Goal: Task Accomplishment & Management: Use online tool/utility

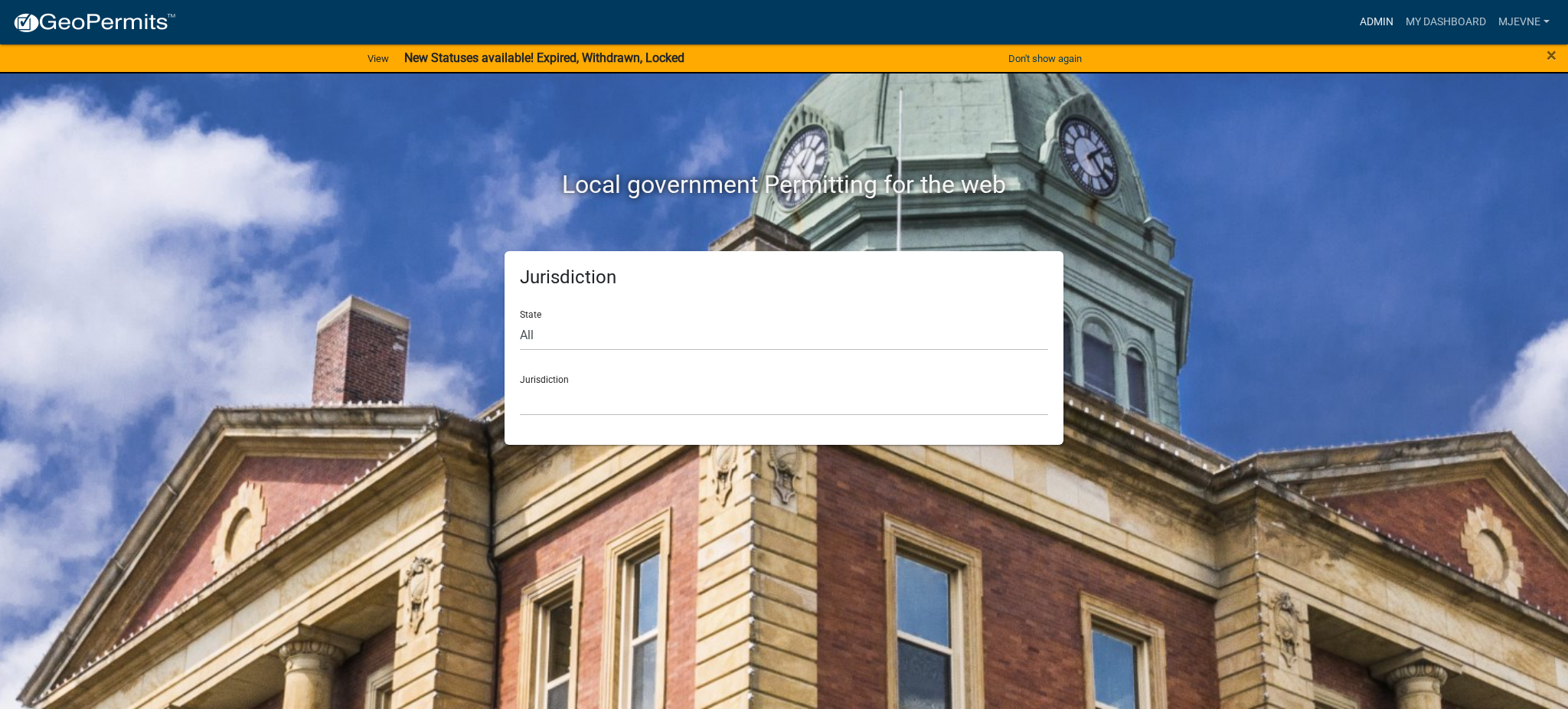
click at [1375, 19] on link "Admin" at bounding box center [1376, 22] width 46 height 29
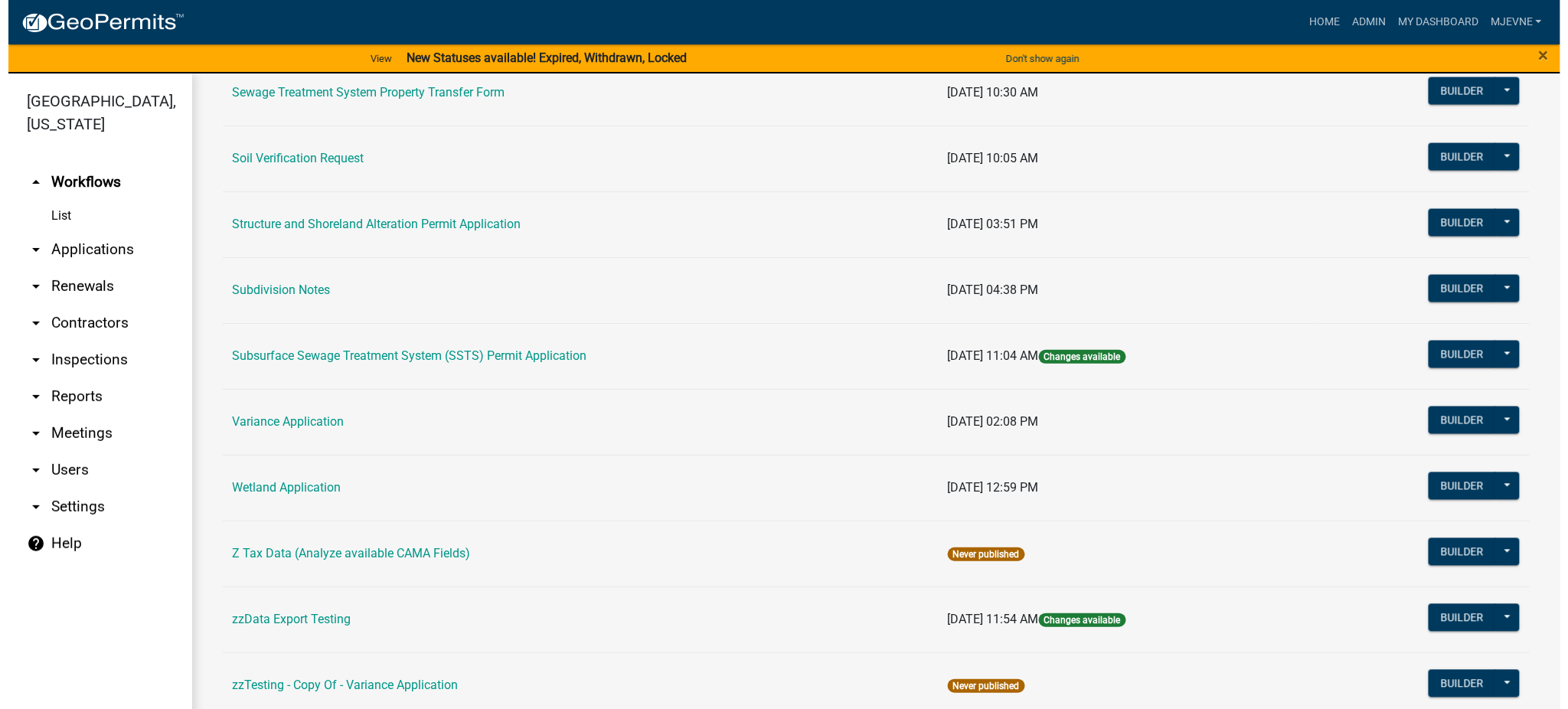
scroll to position [992, 0]
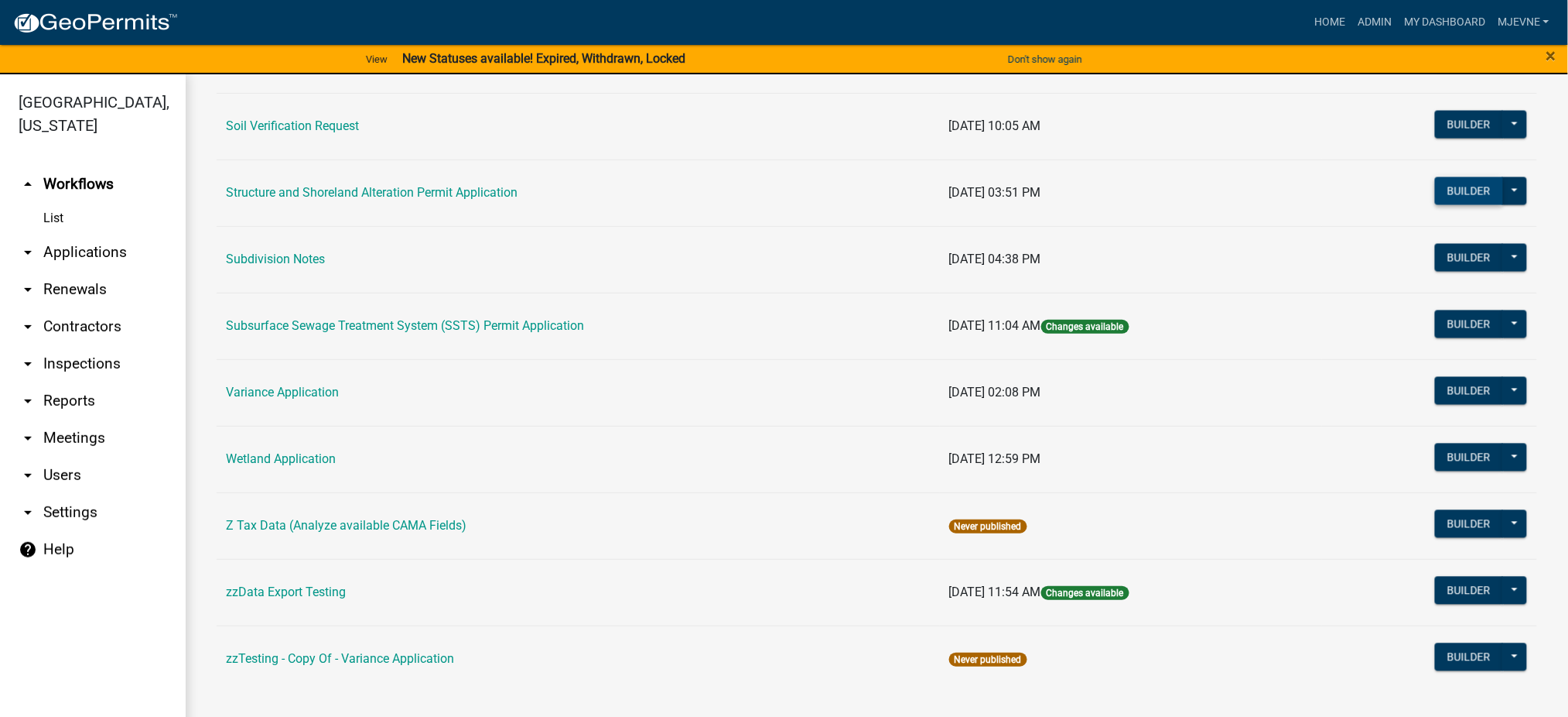
click at [1445, 192] on button "Builder" at bounding box center [1469, 191] width 68 height 28
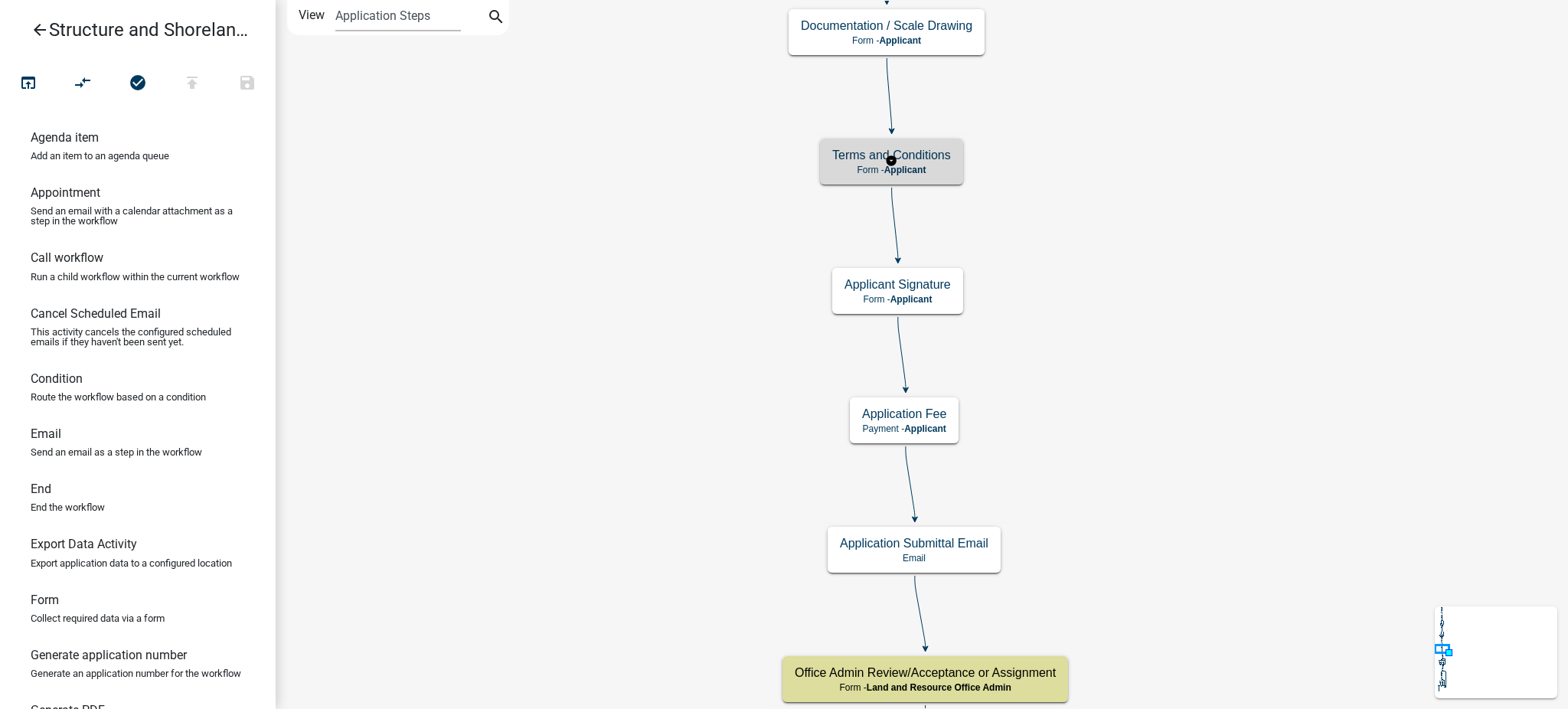
click at [933, 177] on div "Terms and Conditions Form - Applicant" at bounding box center [891, 162] width 143 height 46
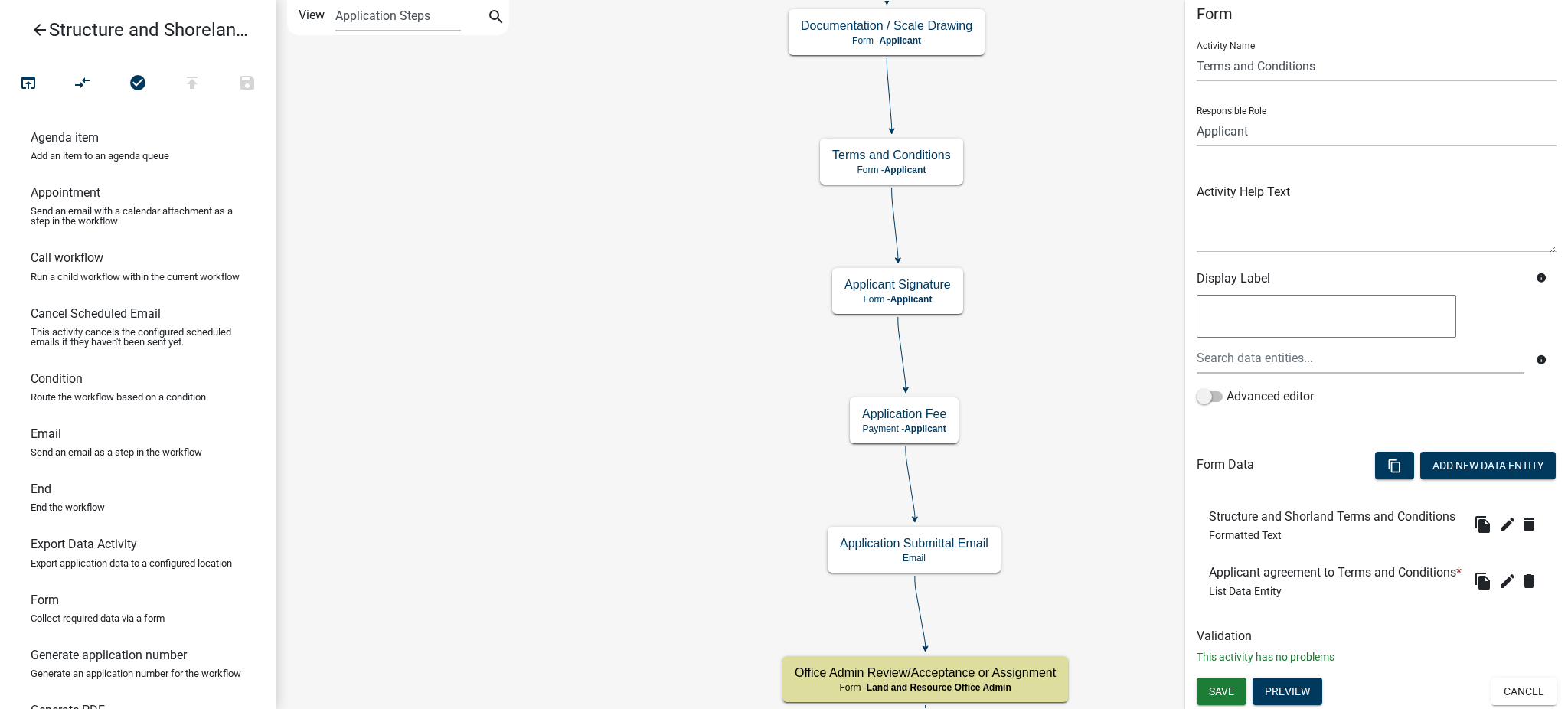
scroll to position [63, 0]
click at [1498, 515] on icon "edit" at bounding box center [1507, 524] width 19 height 19
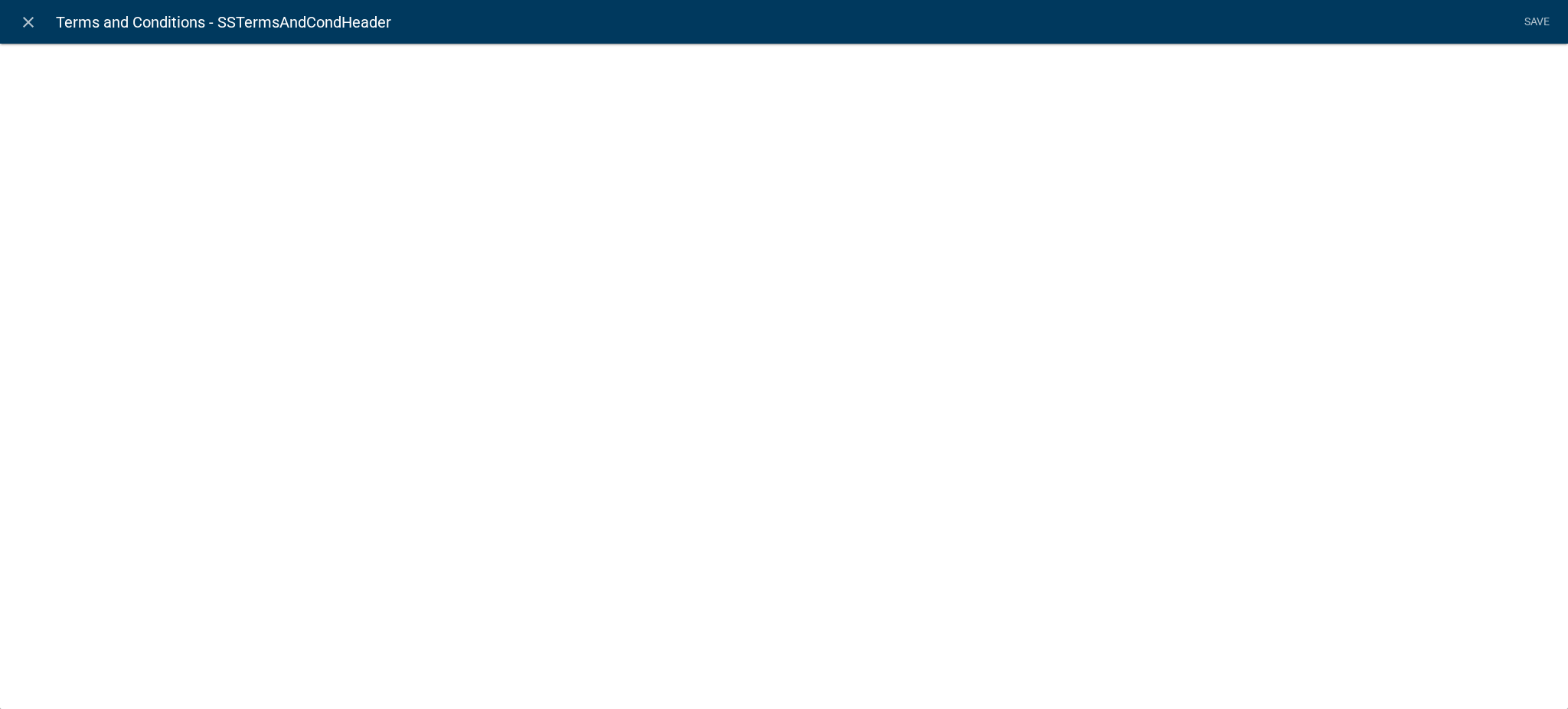
select select "rich-text"
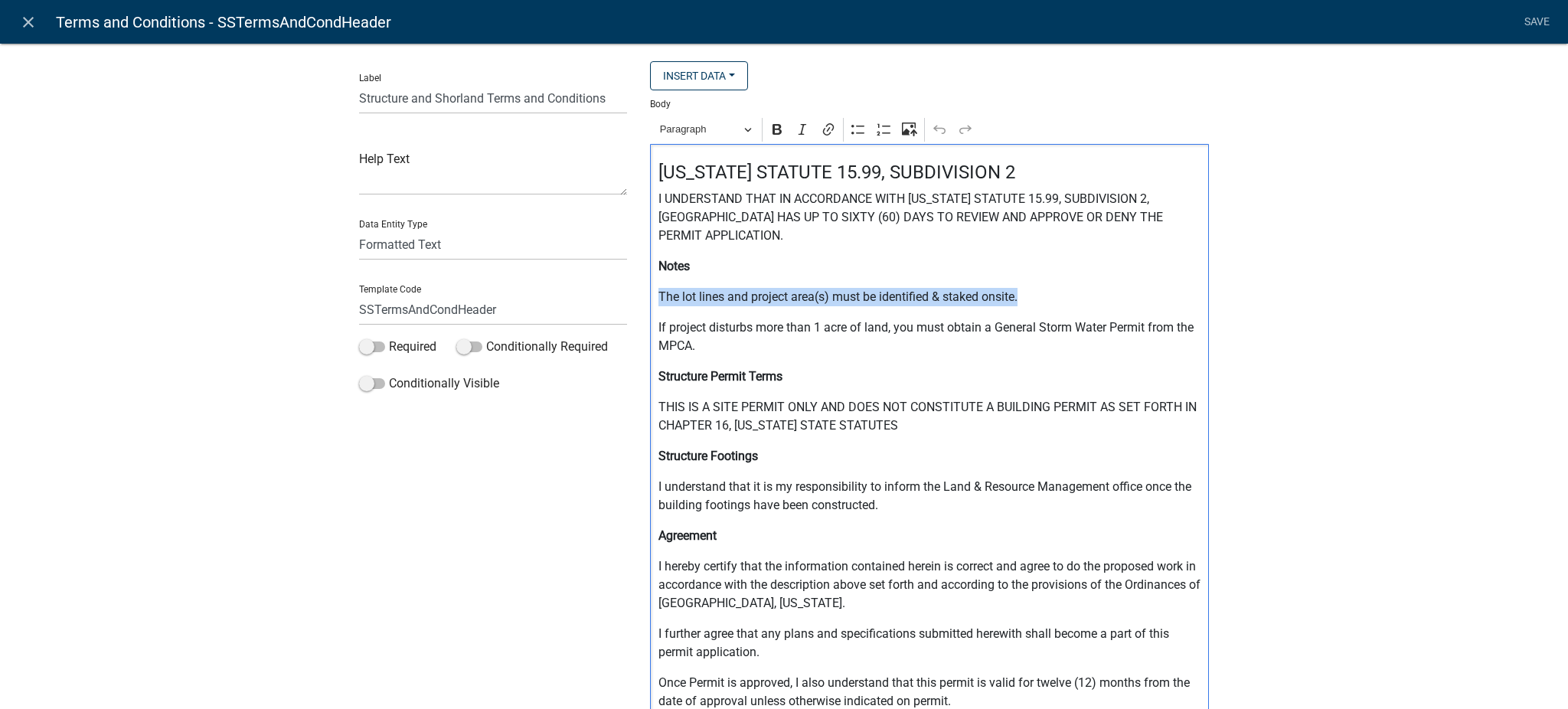
drag, startPoint x: 651, startPoint y: 294, endPoint x: 1025, endPoint y: 302, distance: 374.1
click at [1025, 302] on p "The lot lines and project area(s) must be identified & staked onsite." at bounding box center [929, 296] width 543 height 19
copy p "The lot lines and project area(s) must be identified & staked onsite."
click at [1342, 337] on div "Label Structure and Shorland Terms and Conditions Help Text Data Entity Type Fr…" at bounding box center [784, 430] width 1568 height 823
click at [32, 21] on icon "close" at bounding box center [28, 22] width 19 height 19
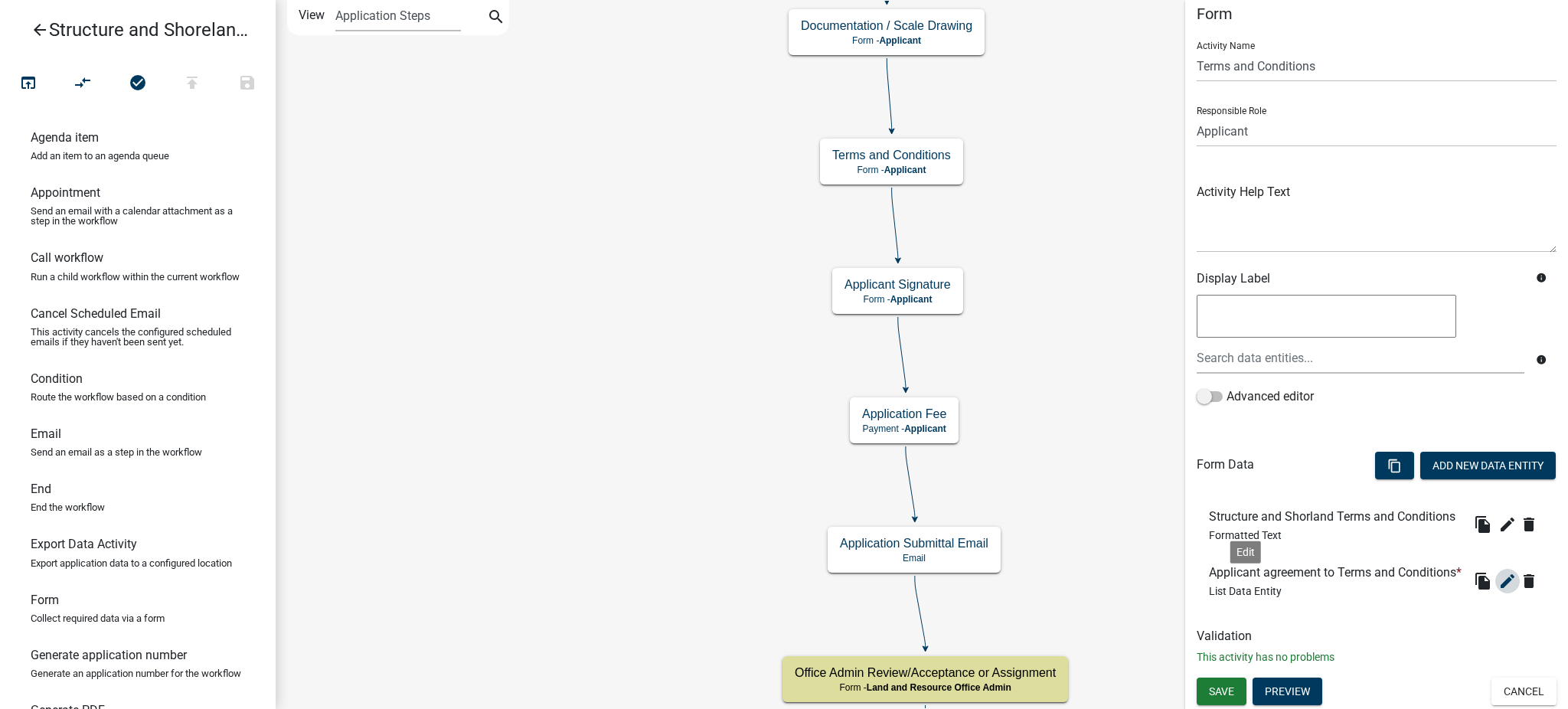
click at [1498, 586] on icon "edit" at bounding box center [1507, 581] width 19 height 19
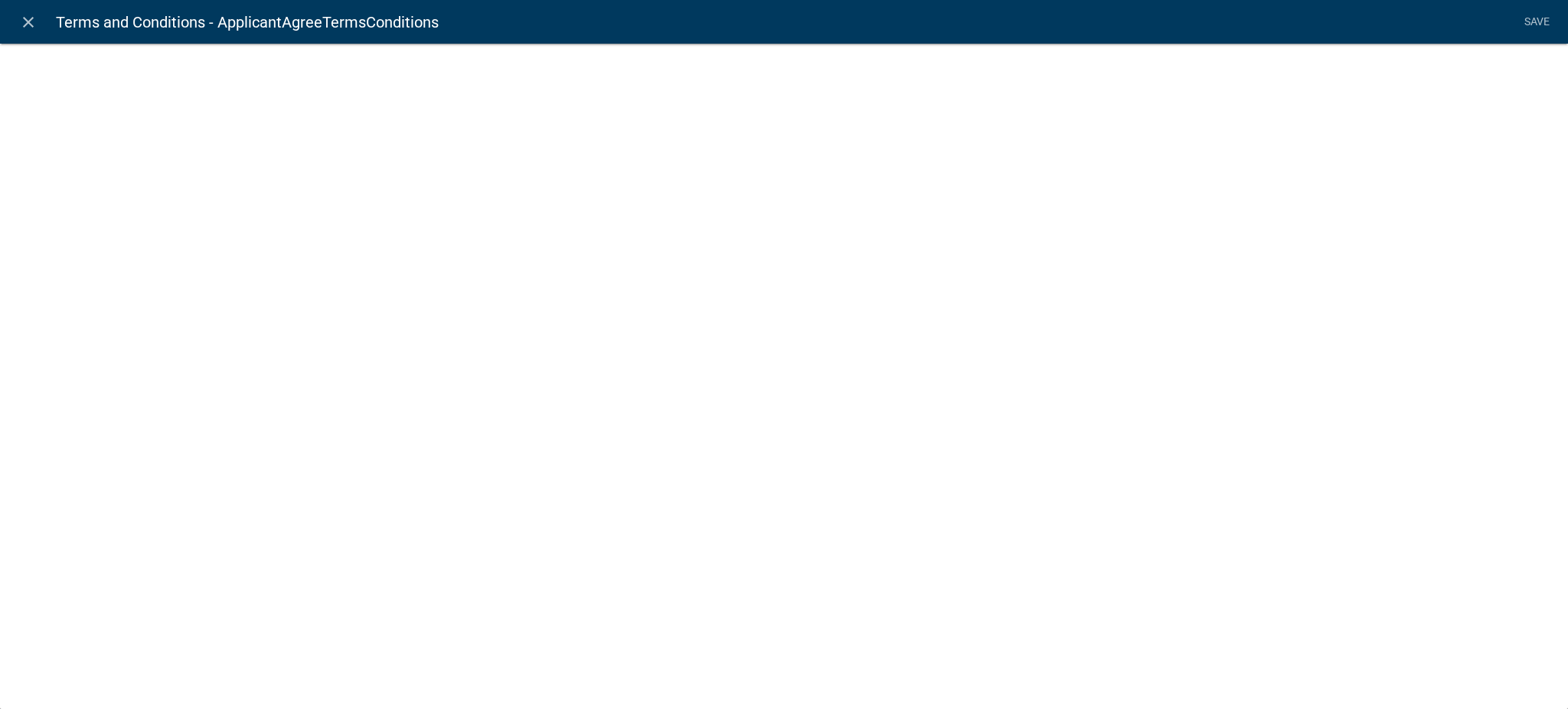
select select "list-data"
select select
